Goal: Task Accomplishment & Management: Manage account settings

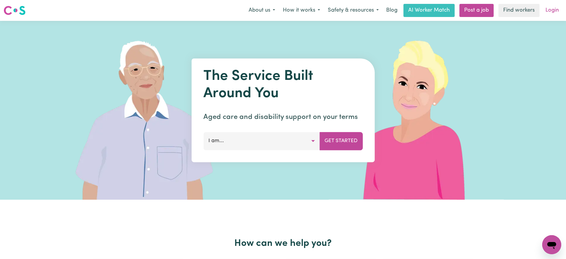
click at [549, 9] on link "Login" at bounding box center [552, 10] width 21 height 13
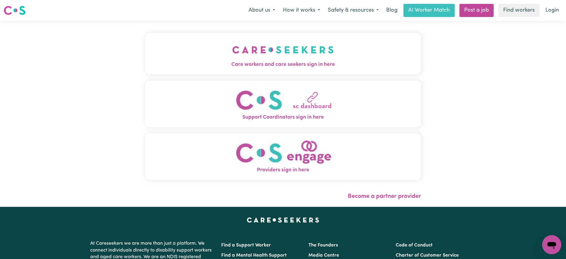
click at [201, 58] on button "Care workers and care seekers sign in here" at bounding box center [283, 54] width 276 height 42
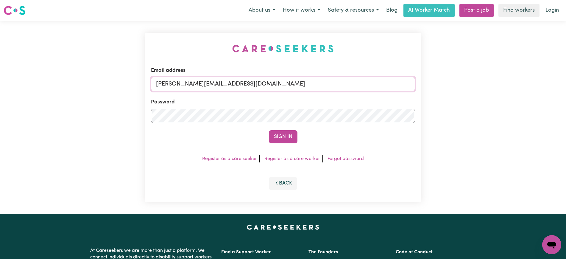
click at [268, 81] on input "yvonne@careseekers.com.au" at bounding box center [283, 84] width 264 height 14
drag, startPoint x: 192, startPoint y: 84, endPoint x: 453, endPoint y: 89, distance: 261.0
click at [453, 89] on div "Email address SUPERUSER~1047182563@qq.com Password Sign In Register as a care s…" at bounding box center [283, 117] width 566 height 193
type input "SUPERUSER~ErciliaLorcaBozaYS@careseekers.com.au"
click at [269, 130] on button "Sign In" at bounding box center [283, 136] width 29 height 13
